Goal: Download file/media

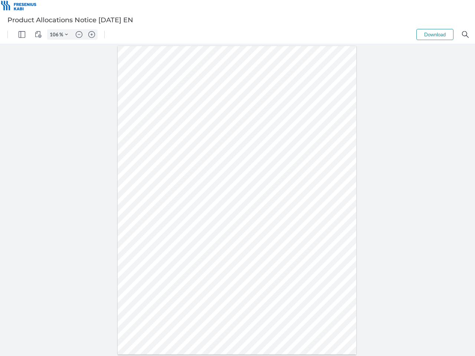
click at [22, 34] on img "Panel" at bounding box center [22, 34] width 7 height 7
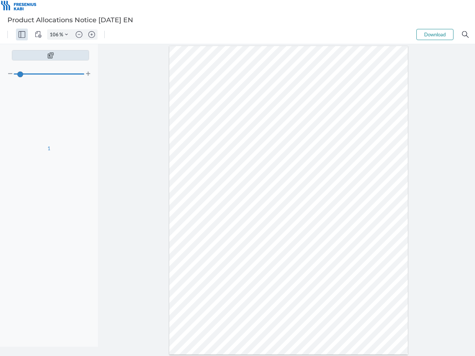
click at [38, 34] on img "View Controls" at bounding box center [38, 34] width 7 height 7
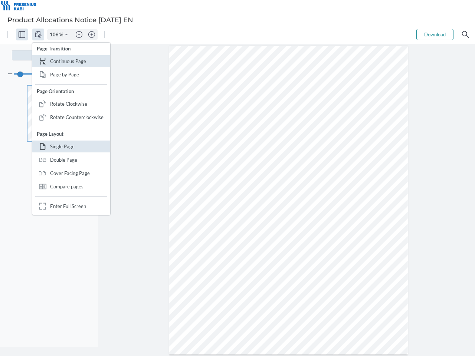
click at [55, 34] on input "106" at bounding box center [53, 34] width 12 height 7
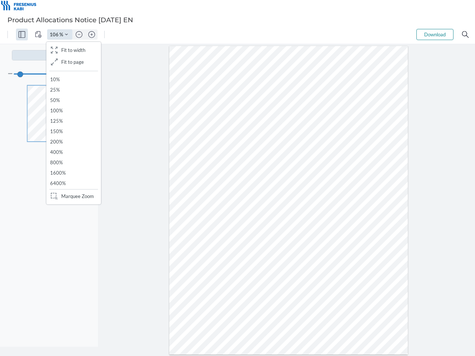
click at [66, 34] on img "Zoom Controls" at bounding box center [66, 34] width 3 height 3
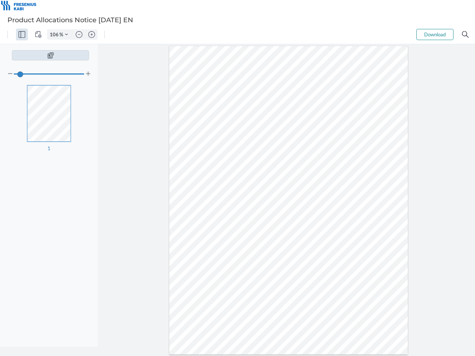
click at [79, 34] on img "Zoom out" at bounding box center [79, 34] width 7 height 7
click at [92, 34] on img "Zoom in" at bounding box center [91, 34] width 7 height 7
type input "106"
click at [435, 34] on button "Download" at bounding box center [434, 34] width 37 height 11
click at [465, 34] on img "Search" at bounding box center [465, 34] width 7 height 7
